Goal: Task Accomplishment & Management: Manage account settings

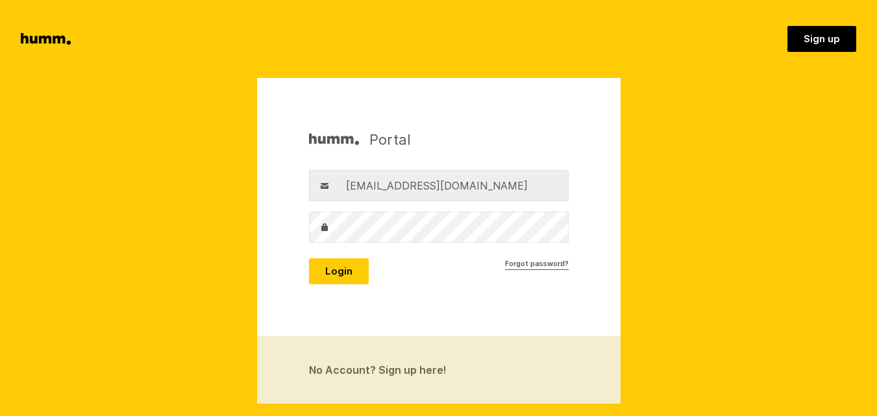
click at [345, 280] on button "Login" at bounding box center [339, 271] width 60 height 26
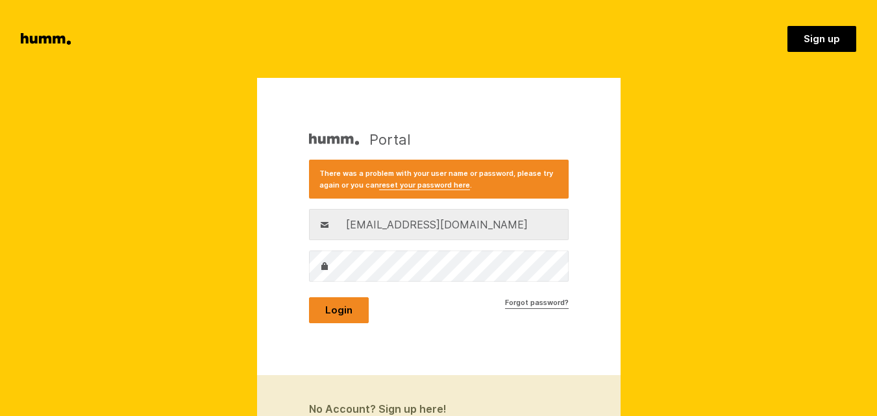
click at [343, 310] on button "Login" at bounding box center [339, 310] width 60 height 26
